Goal: Navigation & Orientation: Understand site structure

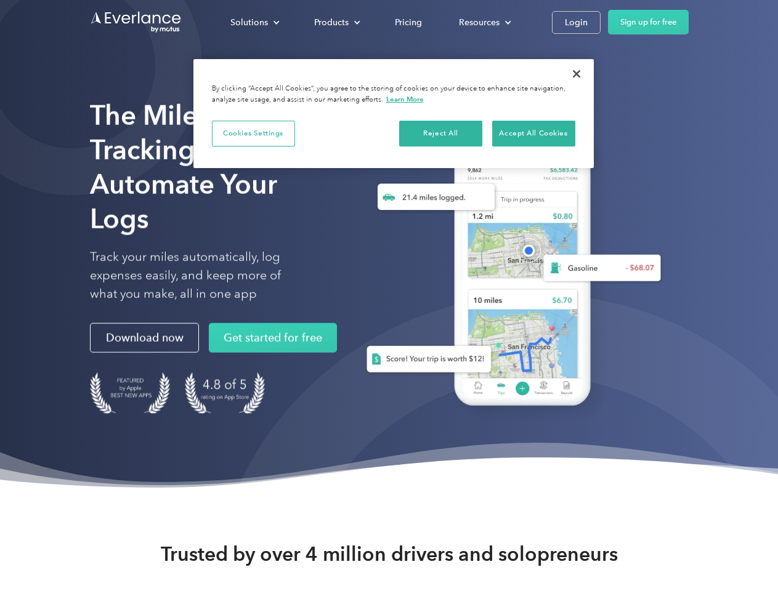
click at [254, 22] on div "Solutions" at bounding box center [249, 22] width 38 height 15
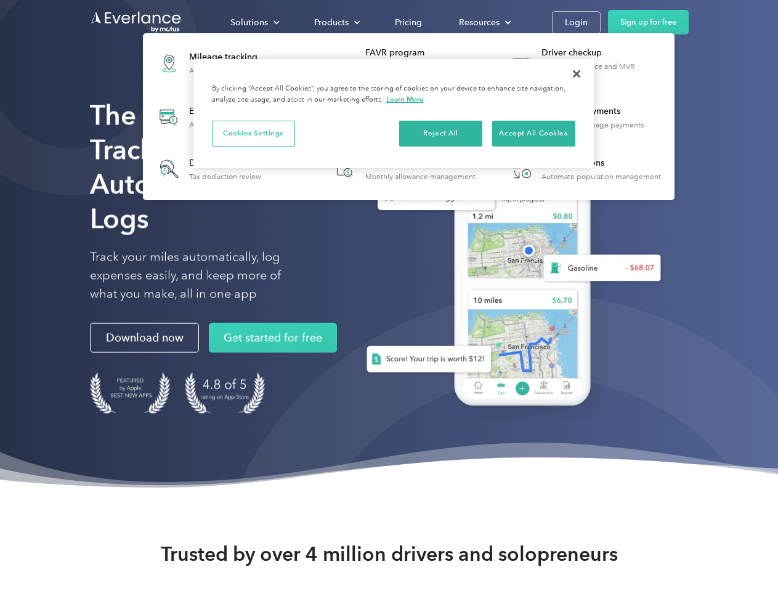
click at [336, 22] on div "Products" at bounding box center [331, 22] width 34 height 15
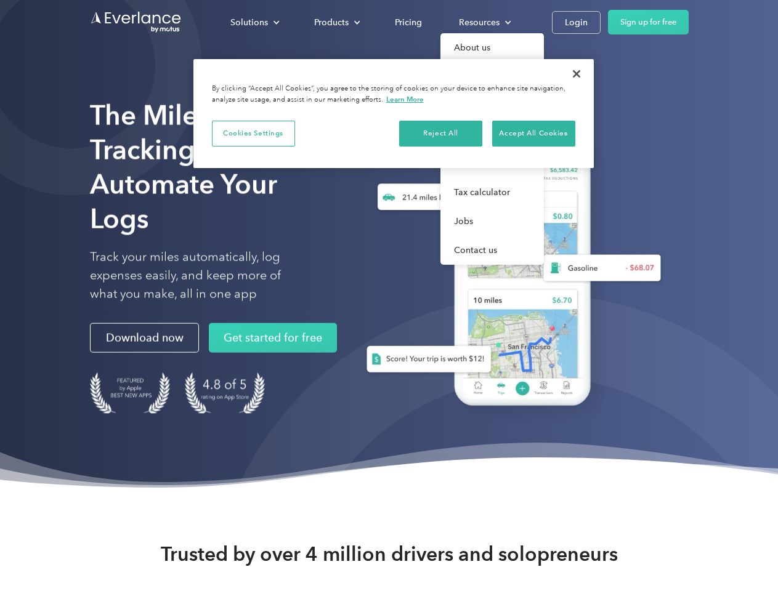
click at [484, 22] on div "Resources" at bounding box center [479, 22] width 41 height 15
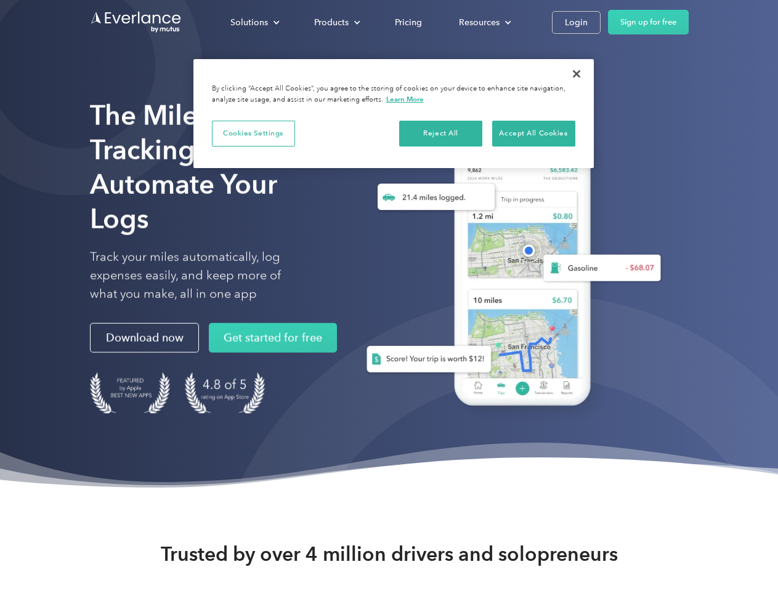
click at [253, 133] on button "Cookies Settings" at bounding box center [253, 134] width 83 height 26
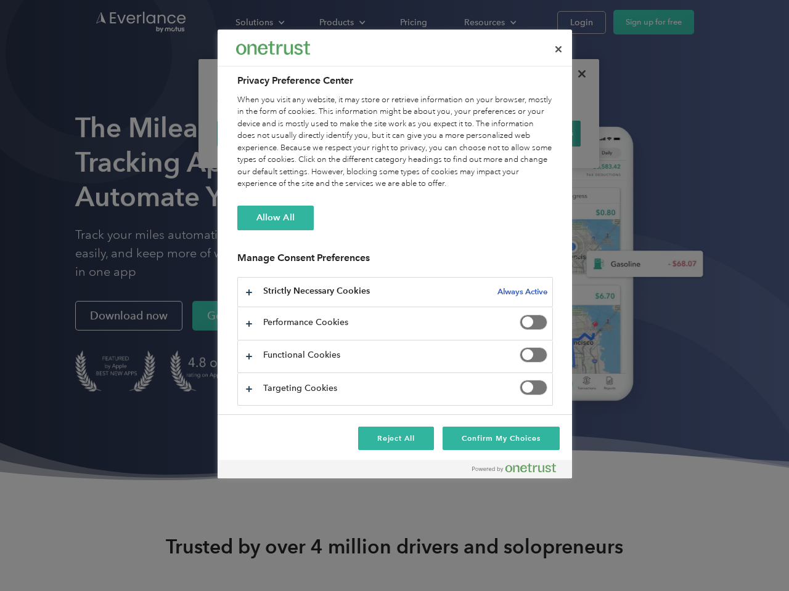
click at [441, 133] on div "When you visit any website, it may store or retrieve information on your browse…" at bounding box center [394, 142] width 315 height 96
click at [533, 133] on div "When you visit any website, it may store or retrieve information on your browse…" at bounding box center [394, 142] width 315 height 96
click at [577, 74] on div at bounding box center [394, 295] width 789 height 591
